Goal: Find specific page/section: Find specific page/section

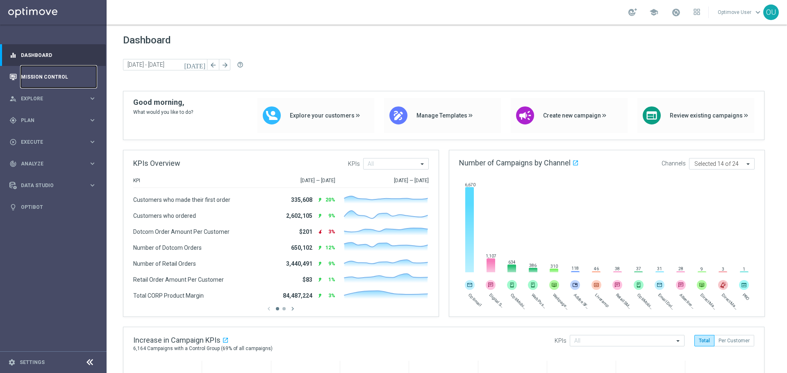
click at [64, 87] on link "Mission Control" at bounding box center [58, 77] width 75 height 22
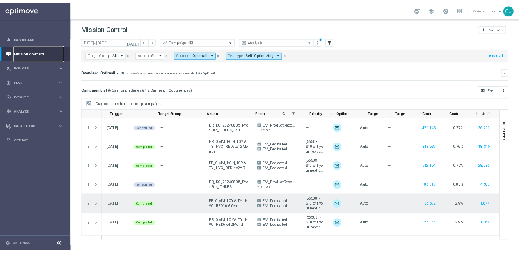
scroll to position [0, 77]
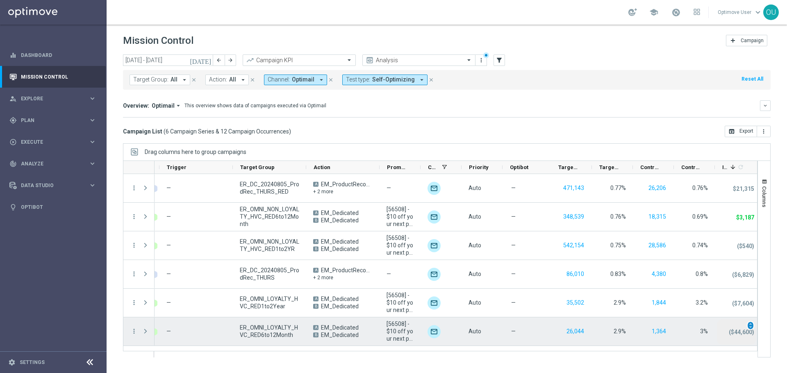
click at [752, 324] on span "unfold_more" at bounding box center [751, 326] width 6 height 6
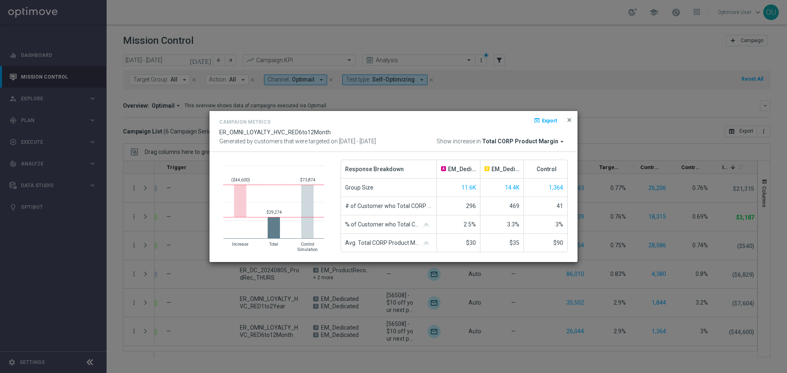
click at [570, 118] on span "close" at bounding box center [569, 120] width 7 height 7
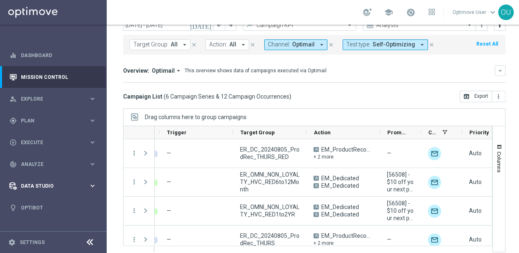
scroll to position [6, 0]
